Goal: Information Seeking & Learning: Learn about a topic

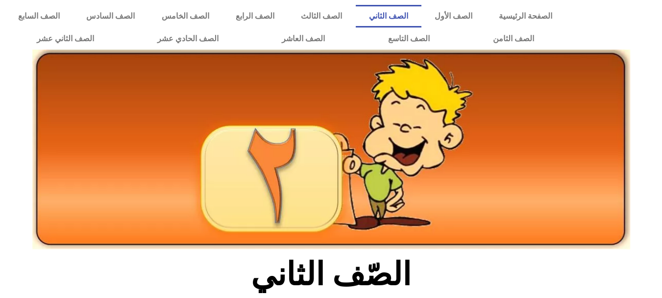
click at [659, 147] on icon at bounding box center [331, 122] width 663 height 66
click at [636, 194] on div at bounding box center [331, 171] width 662 height 165
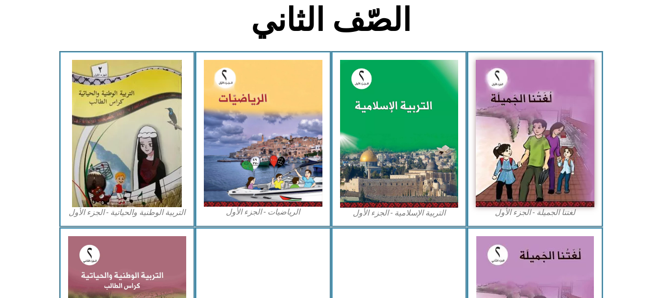
scroll to position [275, 0]
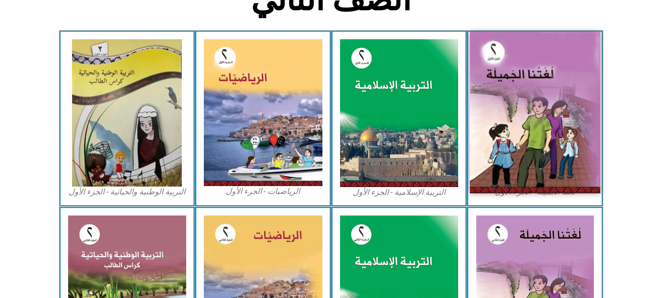
click at [523, 107] on img at bounding box center [535, 112] width 130 height 161
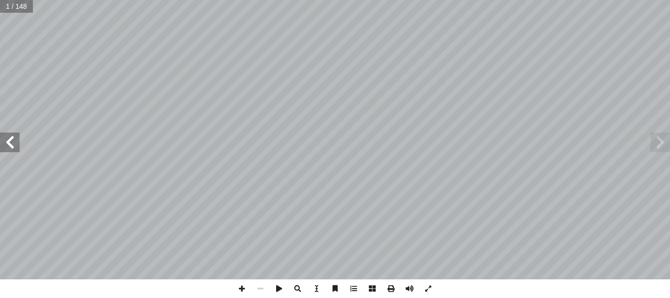
click at [14, 150] on span at bounding box center [10, 142] width 20 height 20
click at [6, 143] on span at bounding box center [10, 142] width 20 height 20
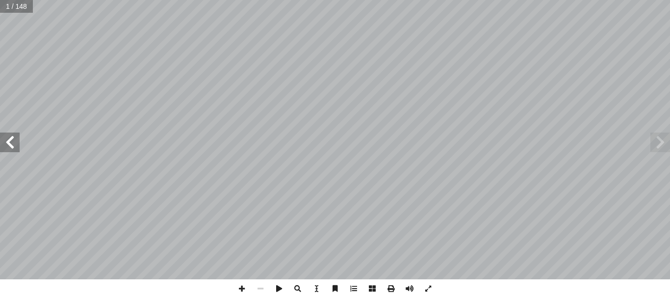
click at [6, 143] on span at bounding box center [10, 142] width 20 height 20
click at [656, 143] on span at bounding box center [660, 142] width 20 height 20
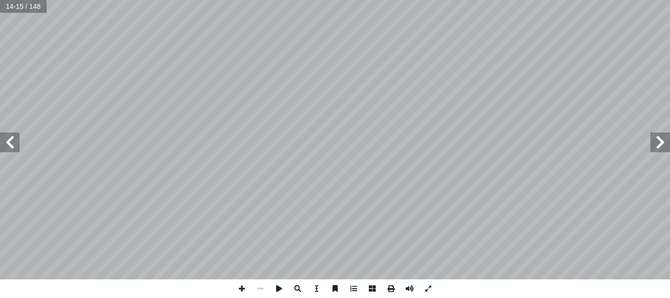
click at [656, 143] on span at bounding box center [660, 142] width 20 height 20
click at [12, 145] on span at bounding box center [10, 142] width 20 height 20
click at [18, 146] on span at bounding box center [10, 142] width 20 height 20
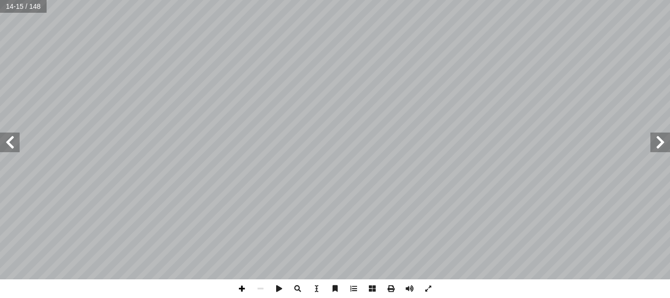
click at [243, 291] on span at bounding box center [241, 288] width 19 height 19
click at [241, 286] on span at bounding box center [241, 288] width 19 height 19
click at [244, 286] on span at bounding box center [241, 288] width 19 height 19
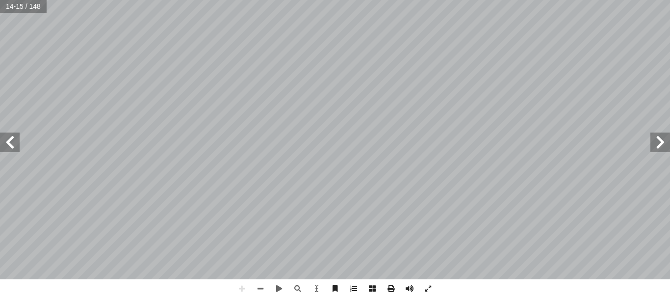
click at [13, 146] on span at bounding box center [10, 142] width 20 height 20
click at [12, 135] on span at bounding box center [10, 142] width 20 height 20
click at [23, 89] on html "الصفحة الرئيسية الصف الأول الصف الثاني الصف الثالث الصف الرابع الصف الخامس الصف…" at bounding box center [335, 44] width 670 height 89
click at [13, 142] on span at bounding box center [10, 142] width 20 height 20
click at [262, 291] on span at bounding box center [260, 288] width 19 height 19
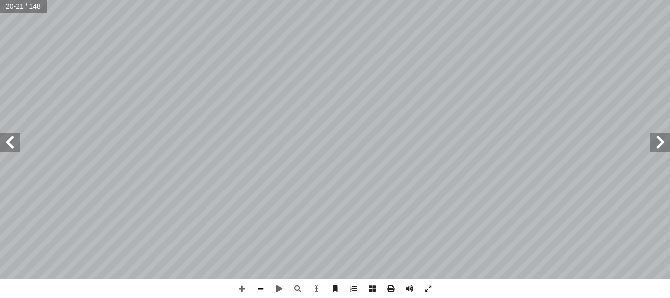
click at [262, 291] on span at bounding box center [260, 288] width 19 height 19
click at [13, 146] on span at bounding box center [10, 142] width 20 height 20
click at [240, 285] on span at bounding box center [241, 288] width 19 height 19
